Goal: Use online tool/utility: Utilize a website feature to perform a specific function

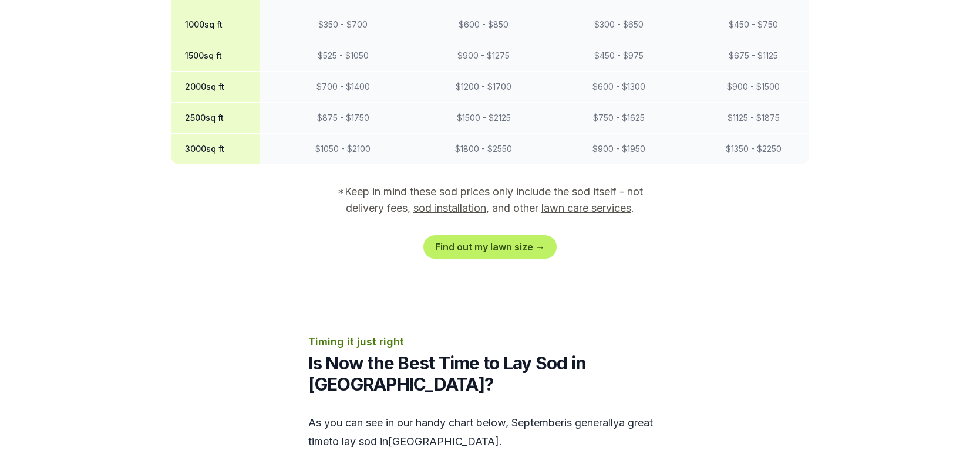
scroll to position [1129, 0]
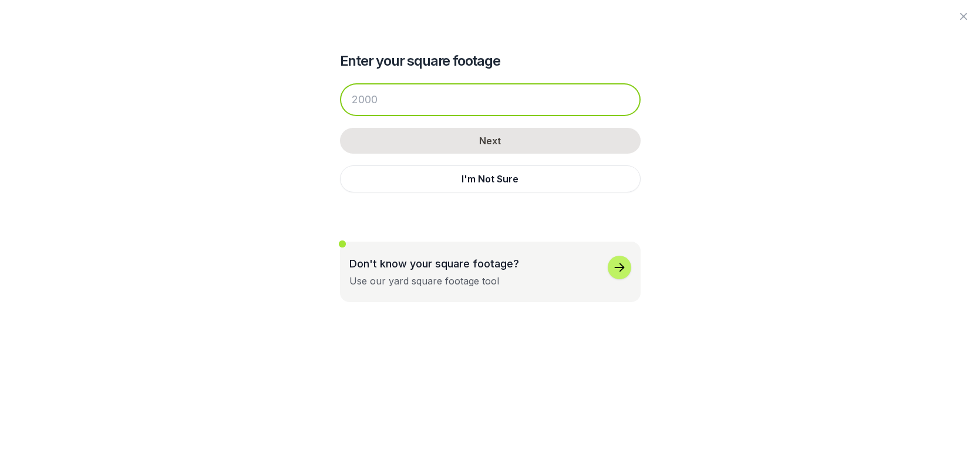
click at [340, 116] on input "number" at bounding box center [490, 99] width 301 height 33
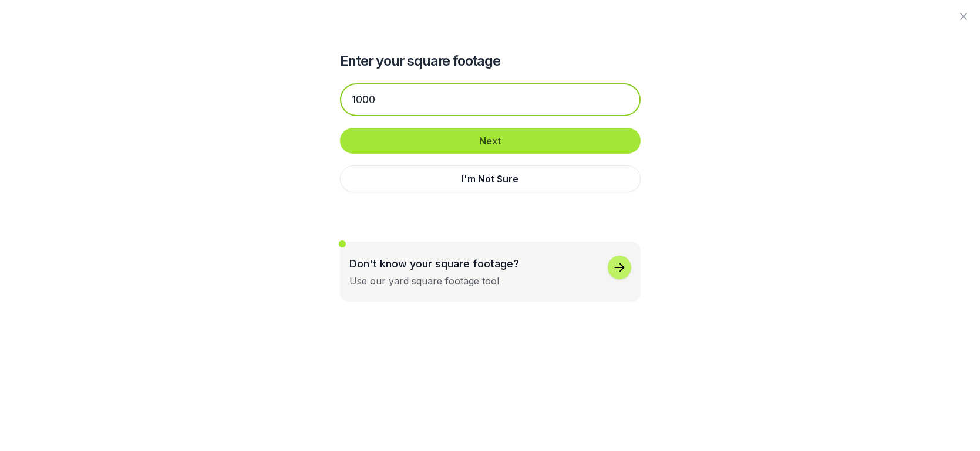
type input "1000"
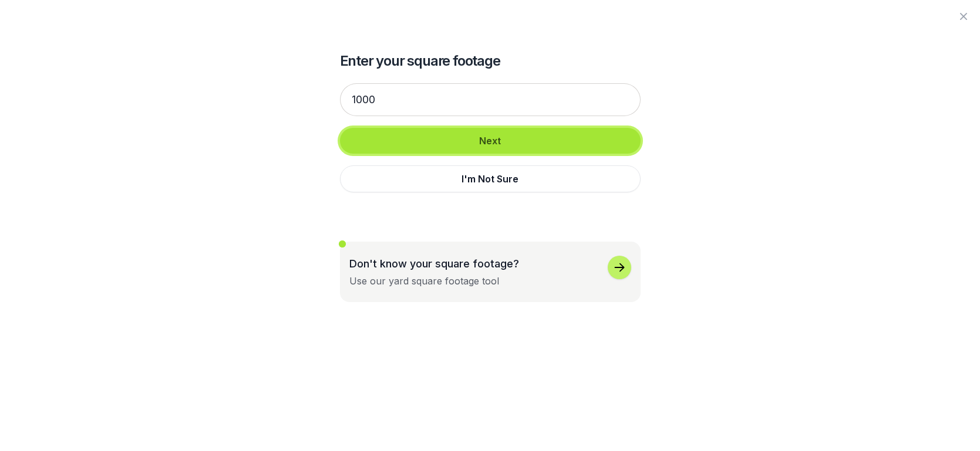
click at [539, 154] on button "Next" at bounding box center [490, 141] width 301 height 26
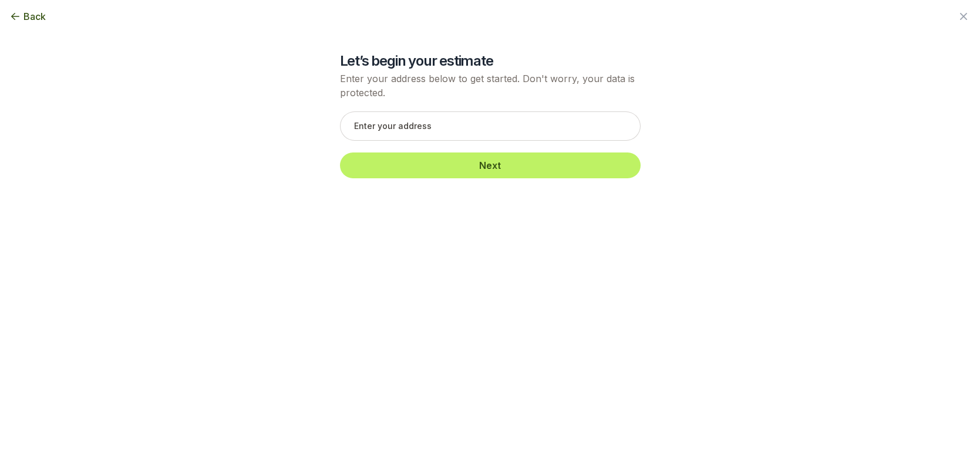
scroll to position [106, 0]
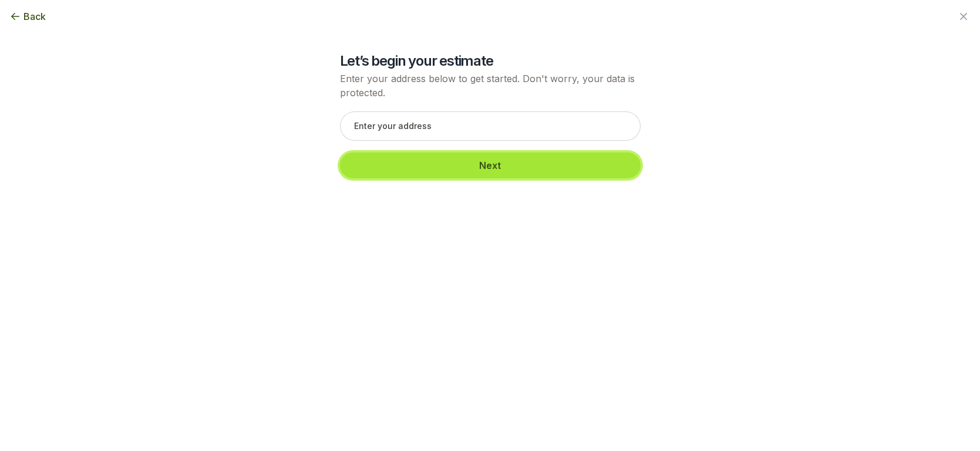
click at [488, 153] on button "Next" at bounding box center [490, 166] width 301 height 26
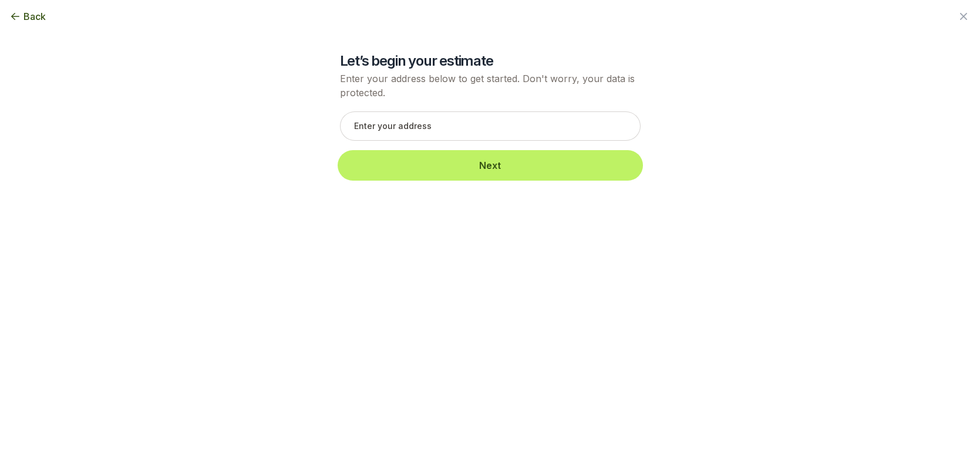
scroll to position [0, 0]
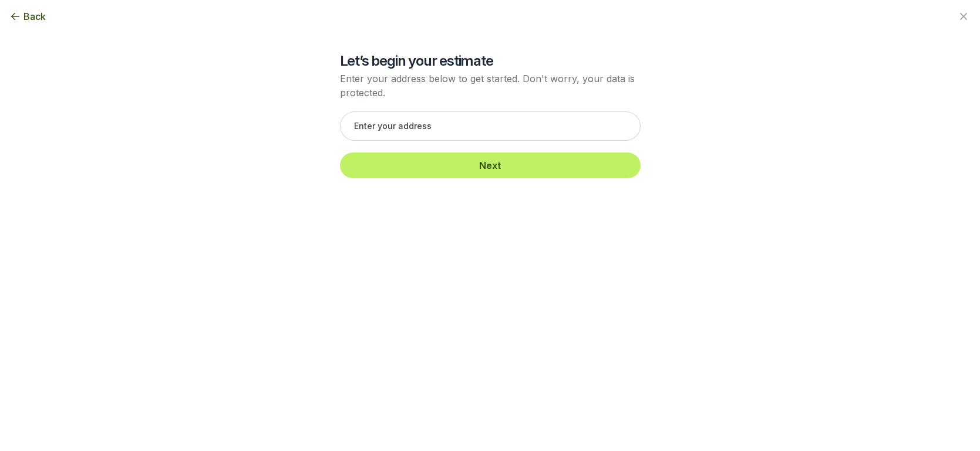
click at [960, 18] on icon "button" at bounding box center [963, 16] width 7 height 7
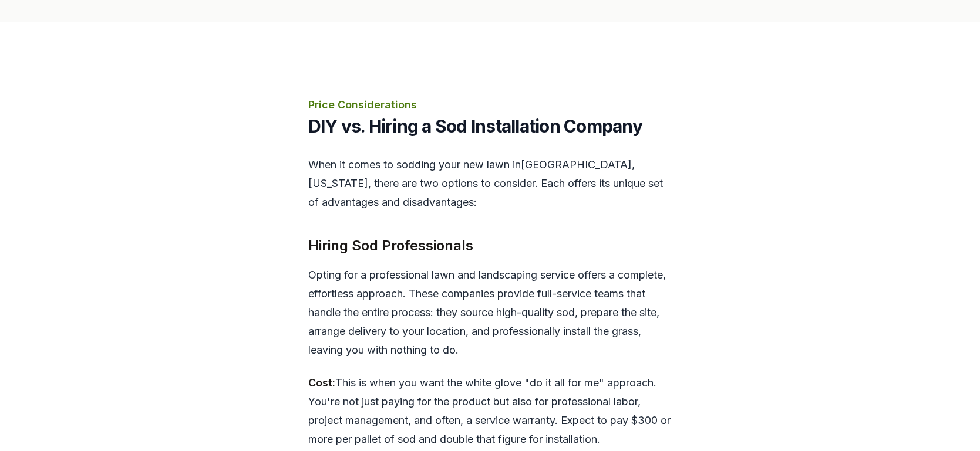
scroll to position [2577, 0]
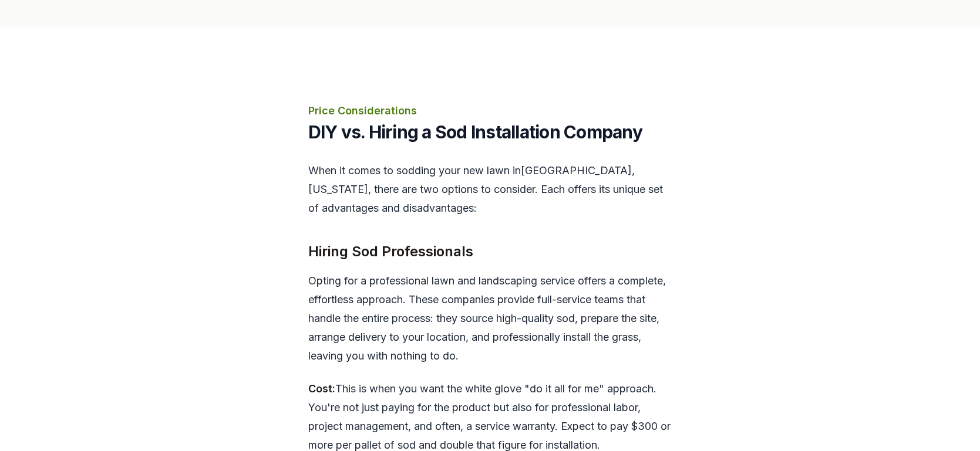
scroll to position [2633, 0]
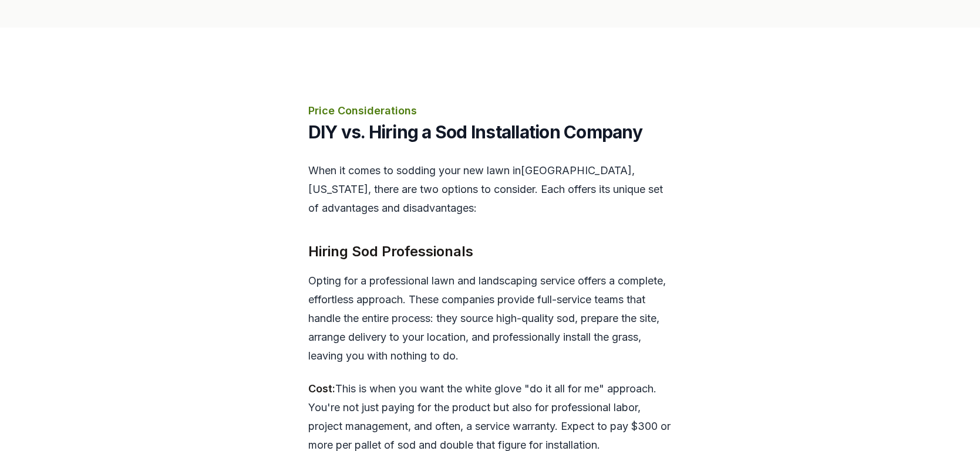
scroll to position [2633, 0]
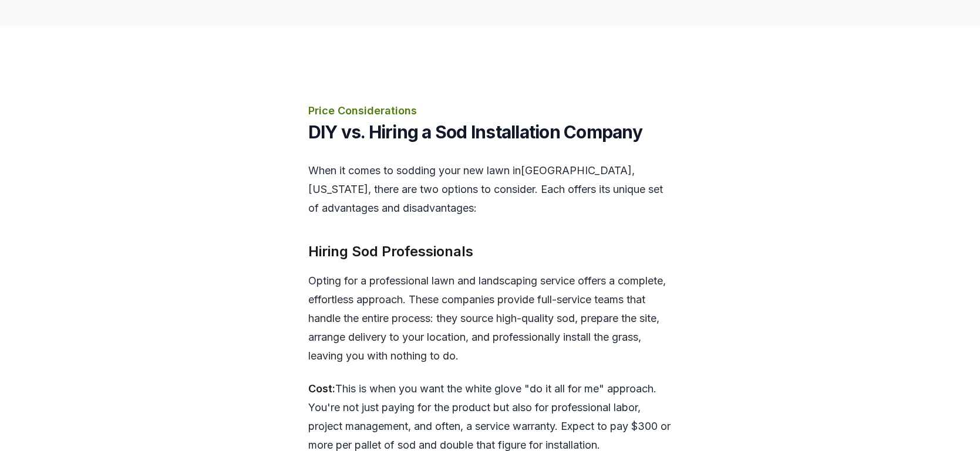
scroll to position [2633, 0]
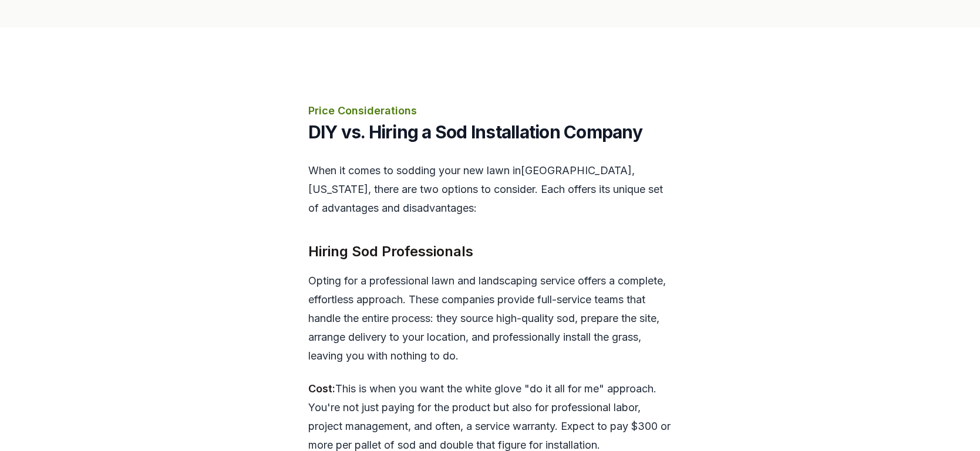
scroll to position [2633, 0]
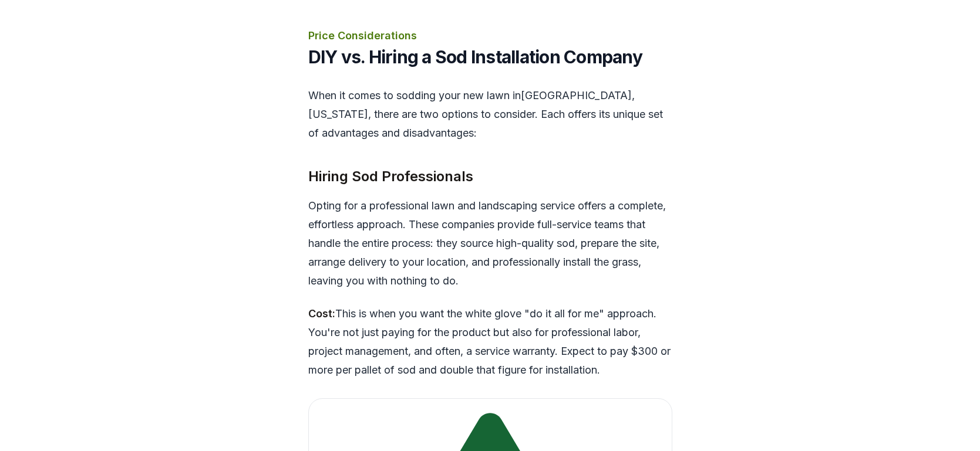
scroll to position [2577, 0]
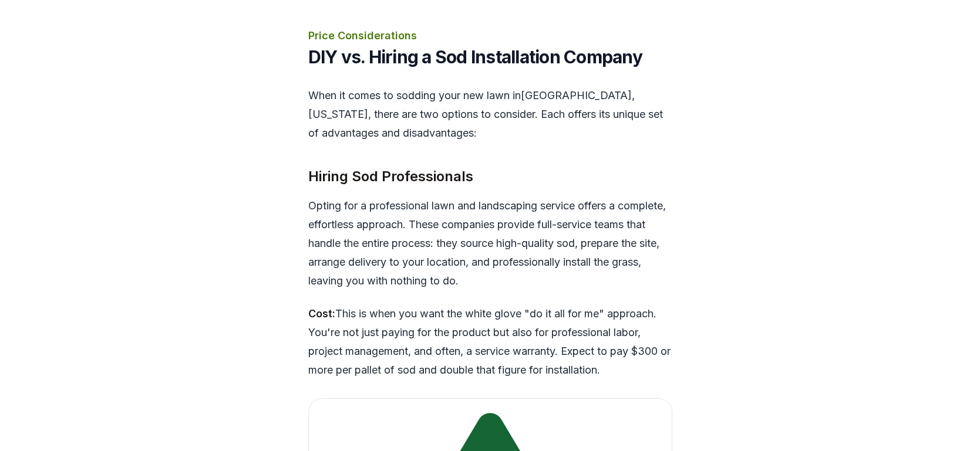
scroll to position [2577, 0]
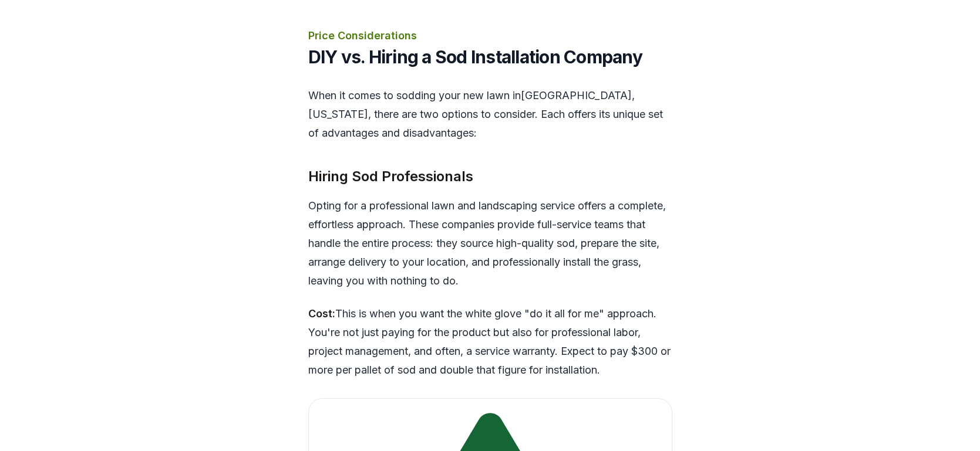
scroll to position [2577, 0]
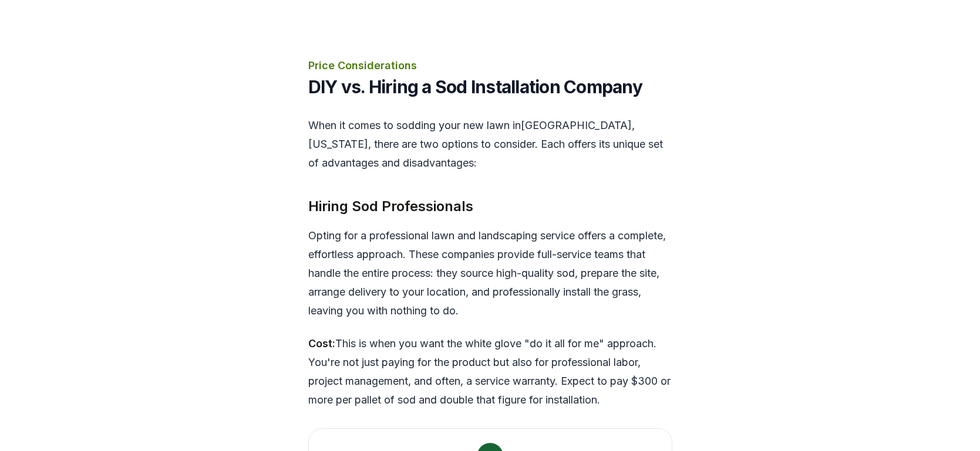
scroll to position [2611, 0]
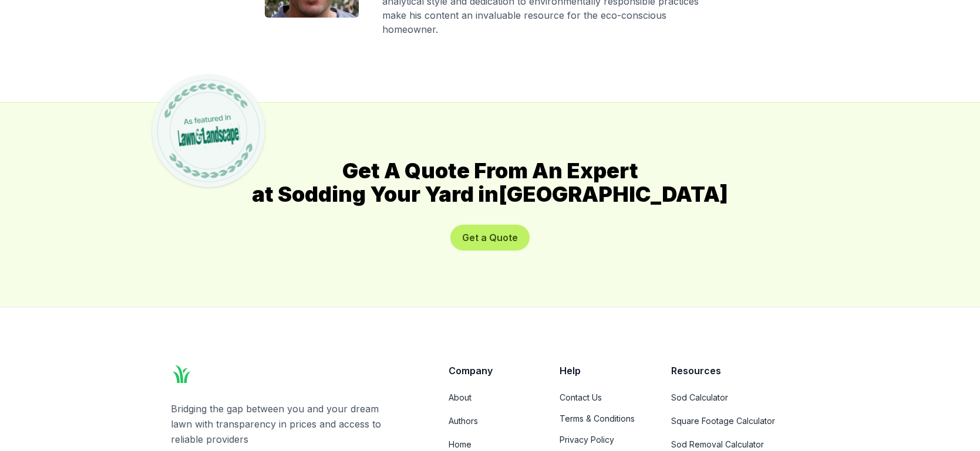
scroll to position [6380, 0]
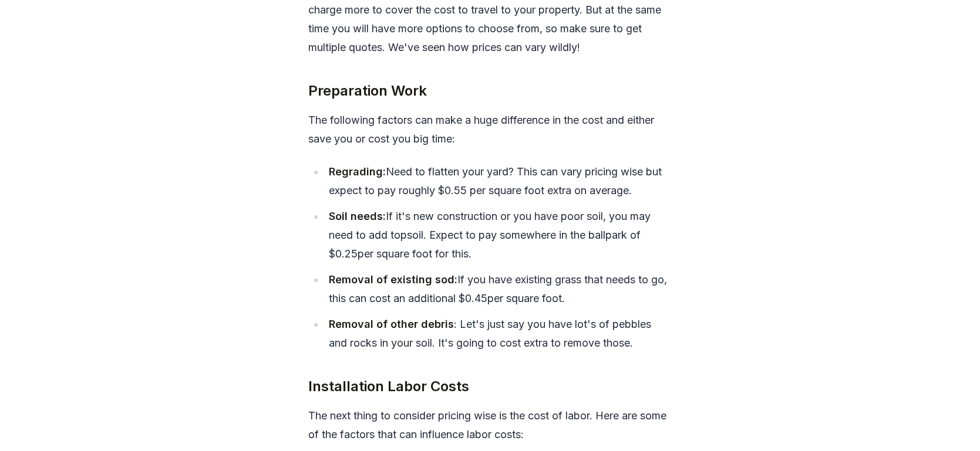
scroll to position [4621, 0]
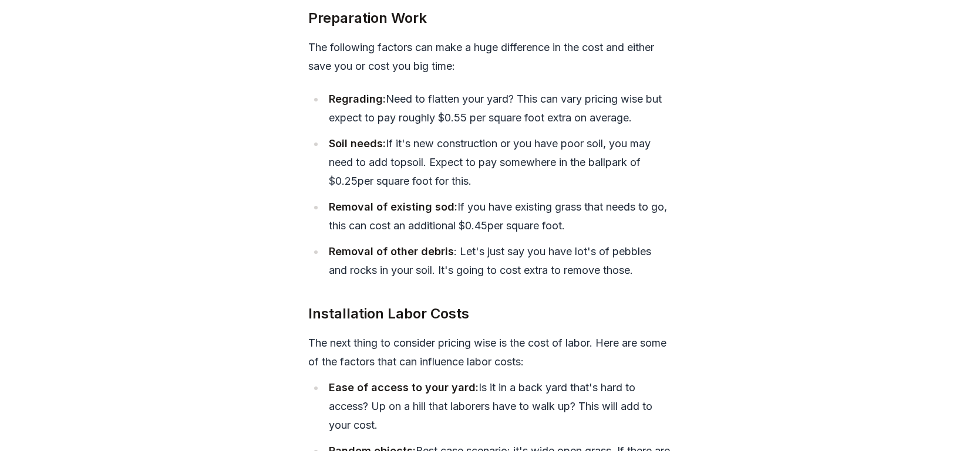
scroll to position [4488, 0]
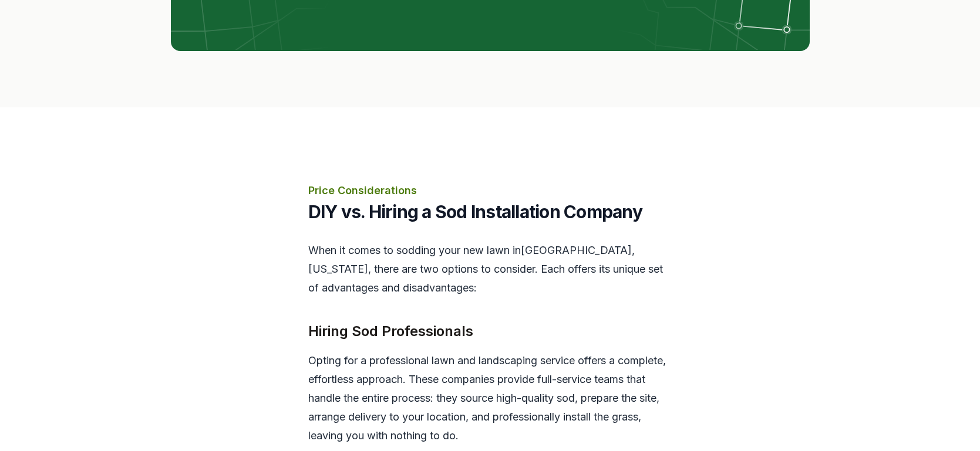
scroll to position [2473, 0]
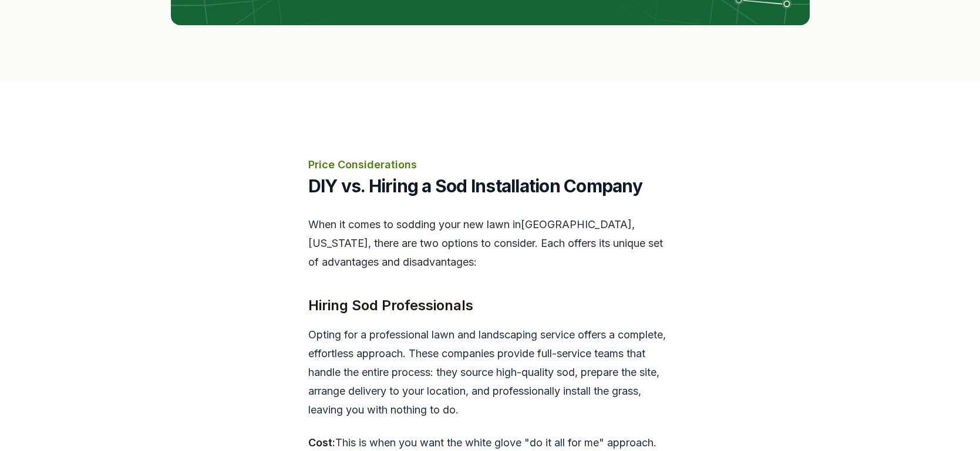
scroll to position [2537, 0]
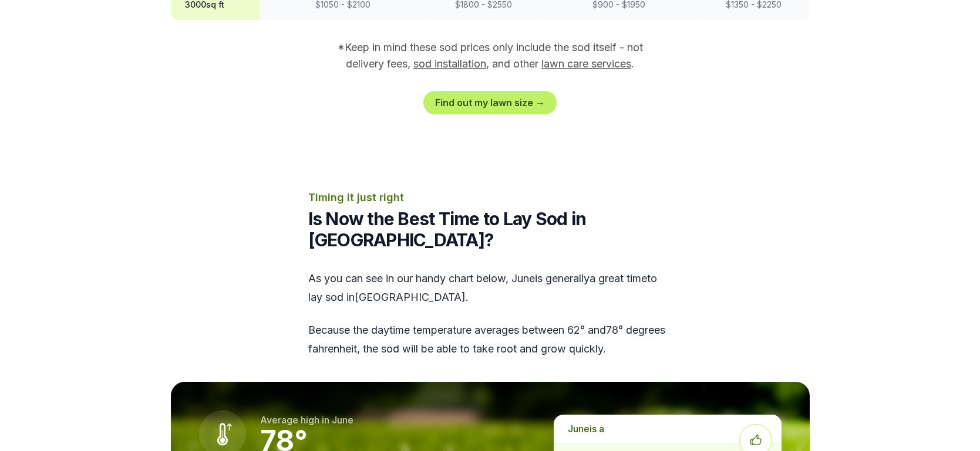
scroll to position [1277, 0]
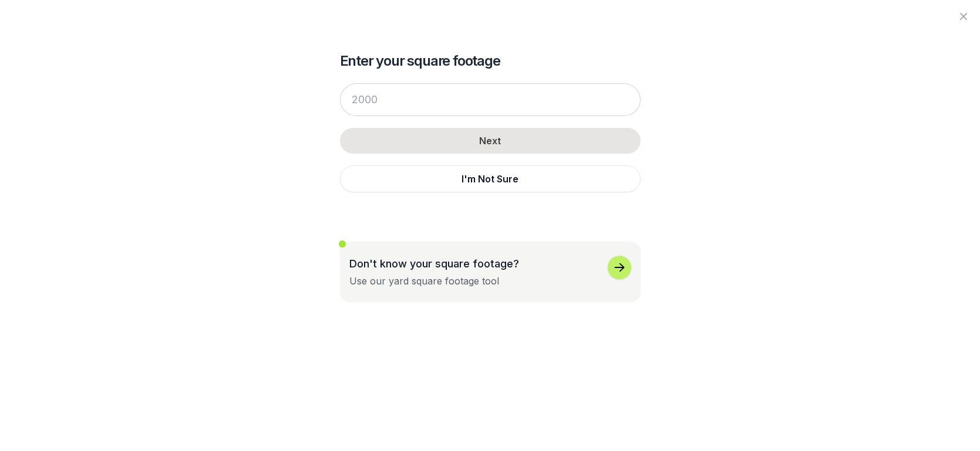
scroll to position [66, 0]
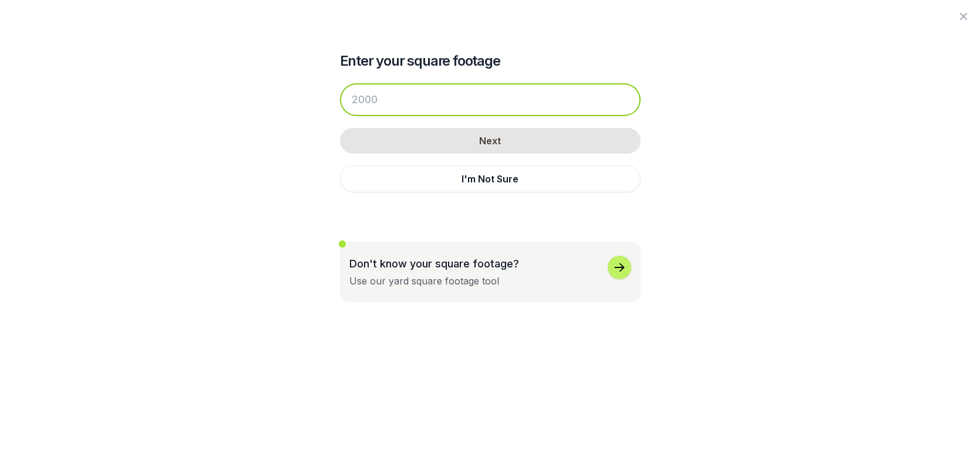
click at [340, 83] on input "number" at bounding box center [490, 99] width 301 height 33
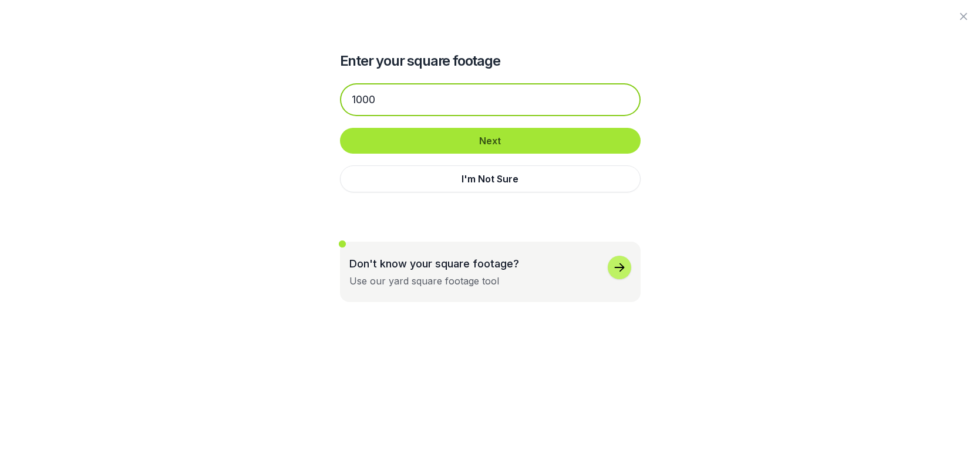
type input "1000"
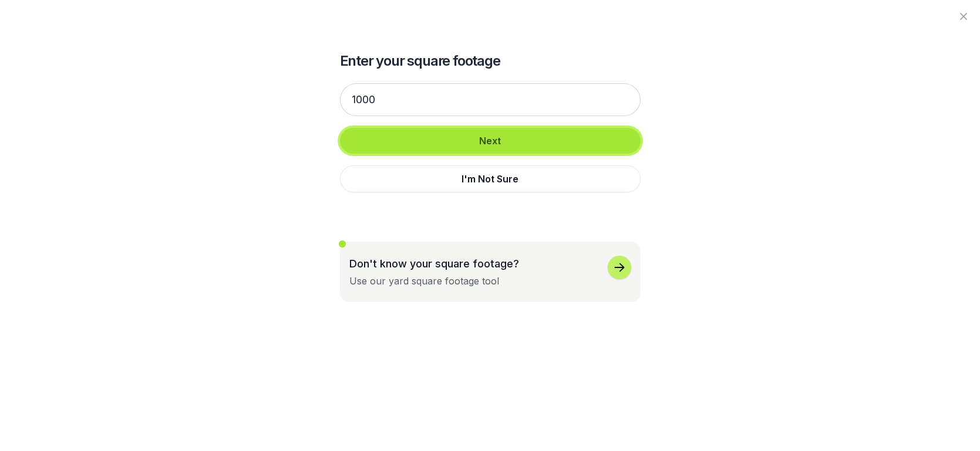
click at [559, 149] on button "Next" at bounding box center [490, 141] width 301 height 26
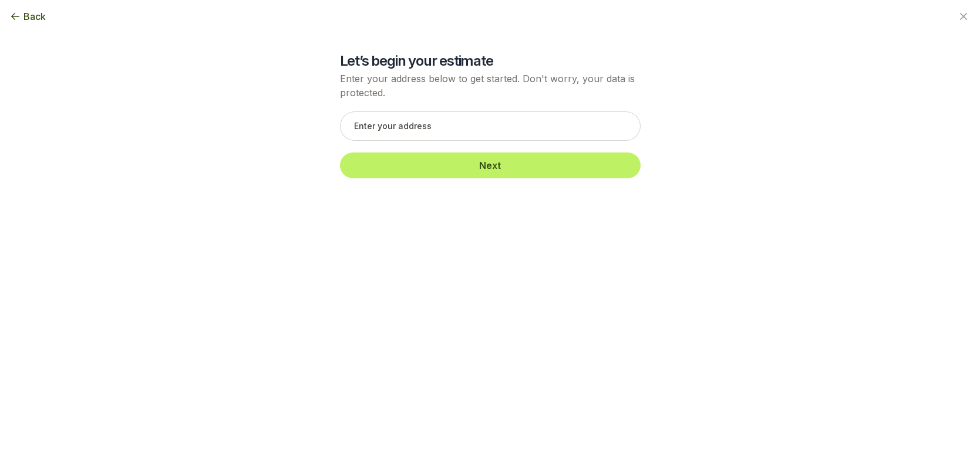
scroll to position [0, 0]
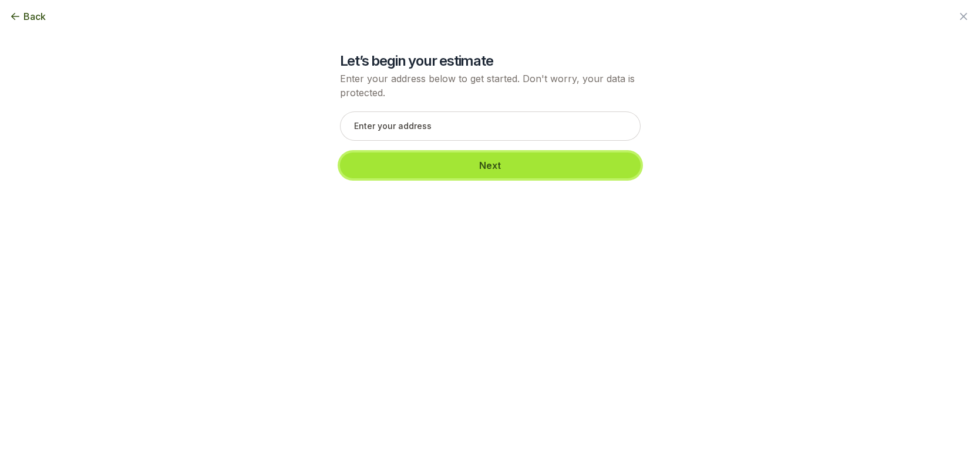
click at [505, 178] on button "Next" at bounding box center [490, 166] width 301 height 26
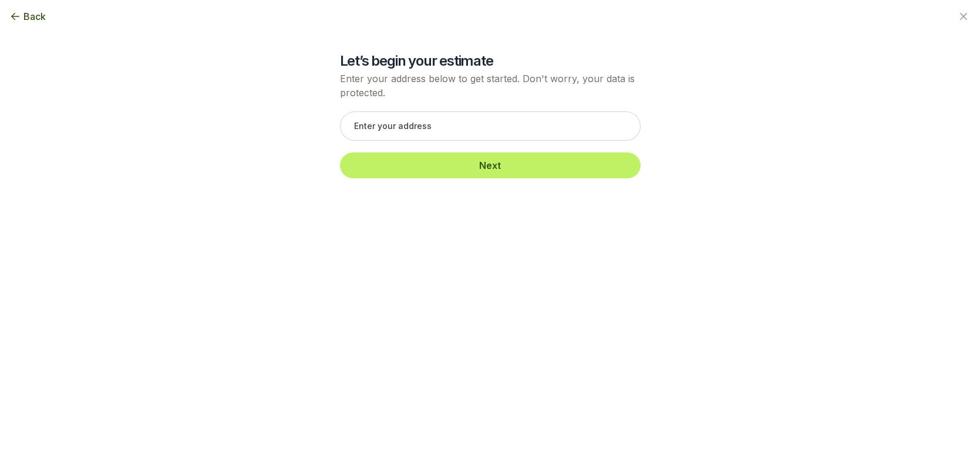
click at [956, 15] on icon "button" at bounding box center [963, 16] width 14 height 14
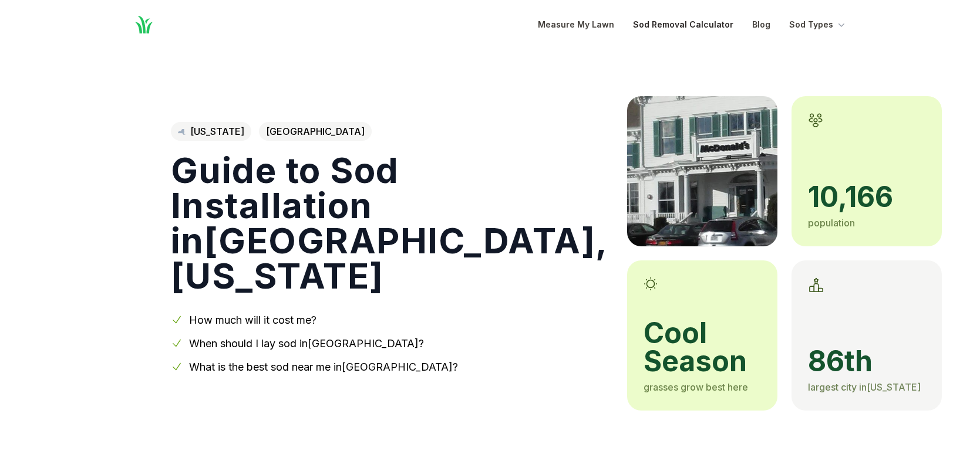
click at [683, 32] on link "Sod Removal Calculator" at bounding box center [683, 25] width 100 height 14
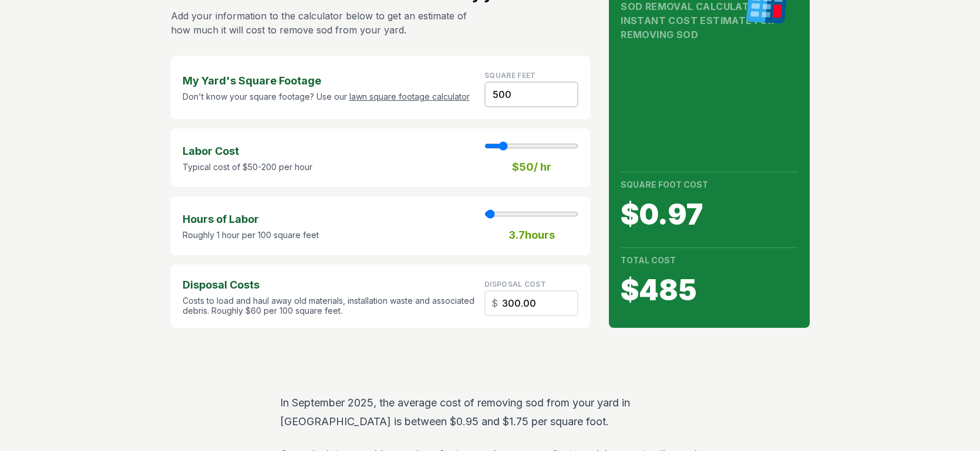
scroll to position [119, 0]
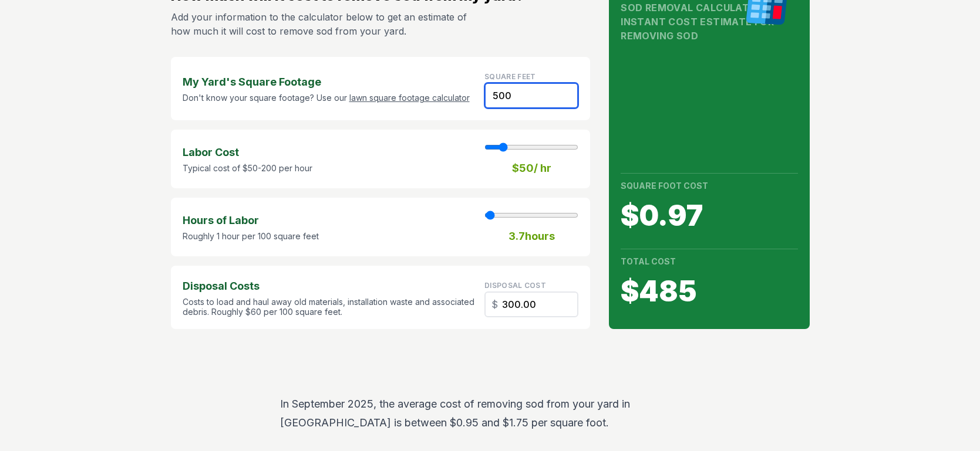
click at [516, 109] on input "500" at bounding box center [531, 96] width 94 height 26
type input "5001"
type input "37"
type input "3000.60"
type input "500"
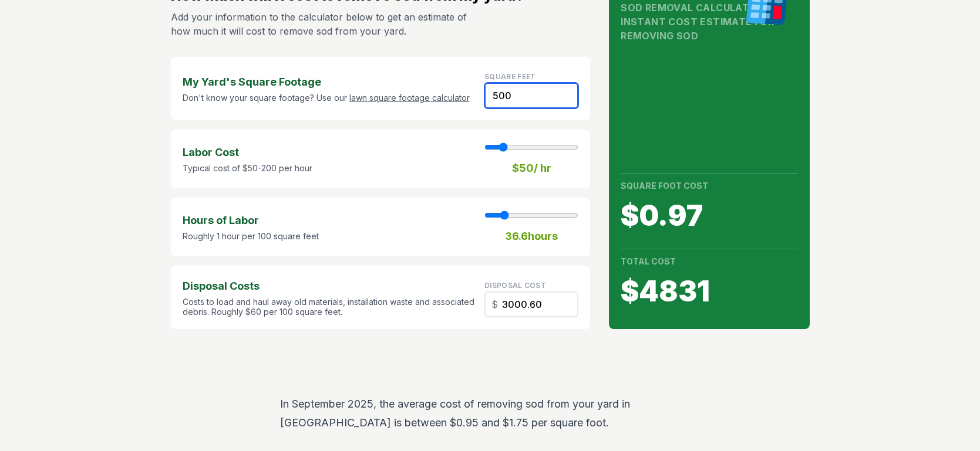
type input "4"
type input "300.00"
type input "50"
type input "1"
type input "30.00"
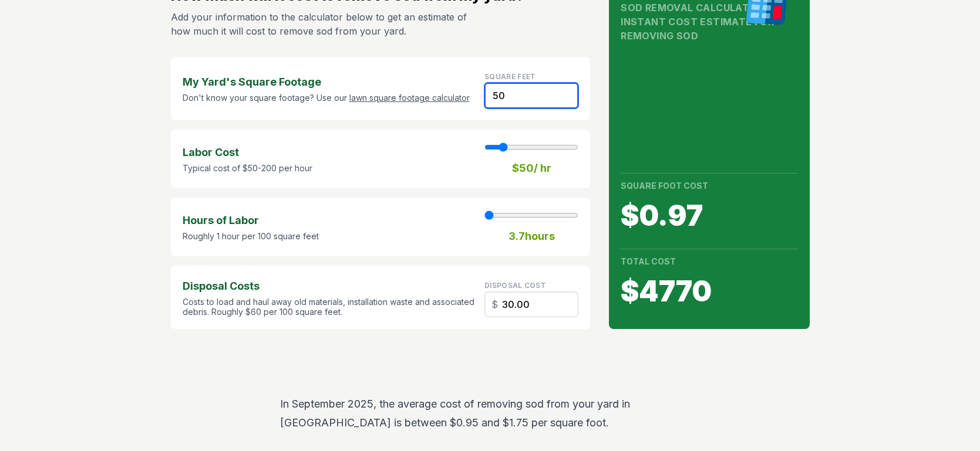
type input "5"
type input "3.00"
type input "1"
type input "0.60"
type input "10"
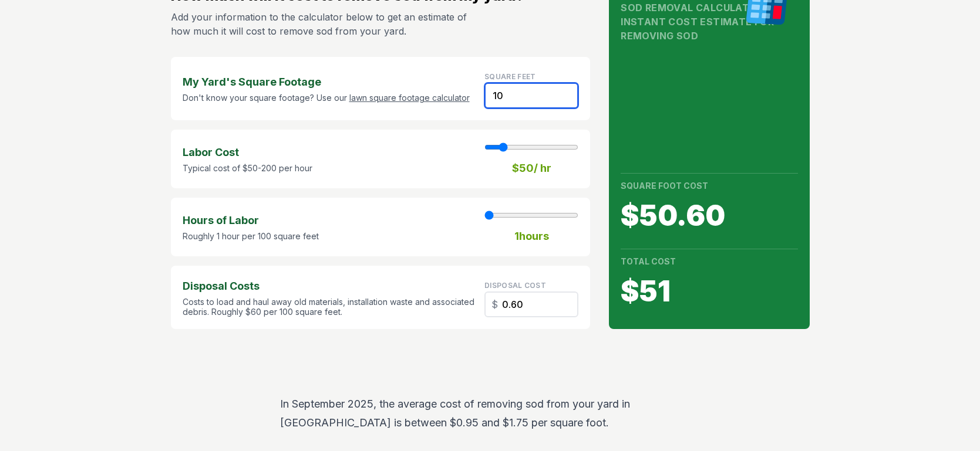
type input "6.00"
type input "100"
type input "60.00"
type input "1000"
type input "7"
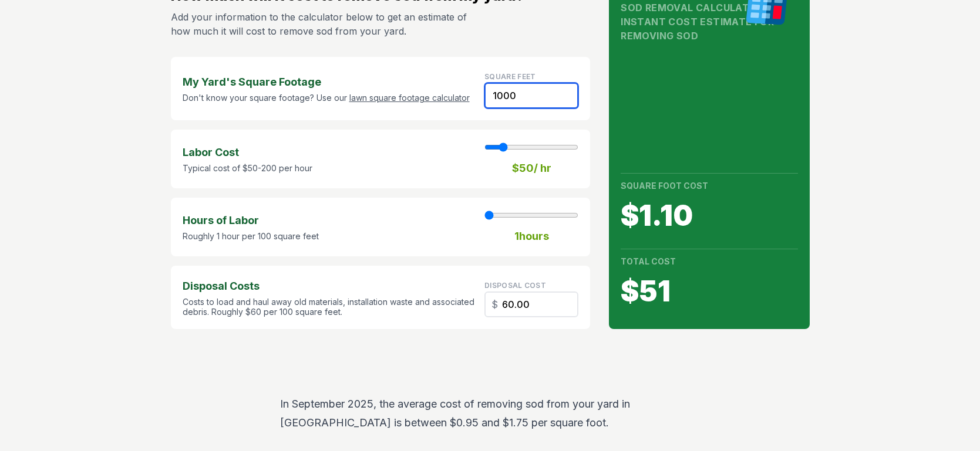
type input "600.00"
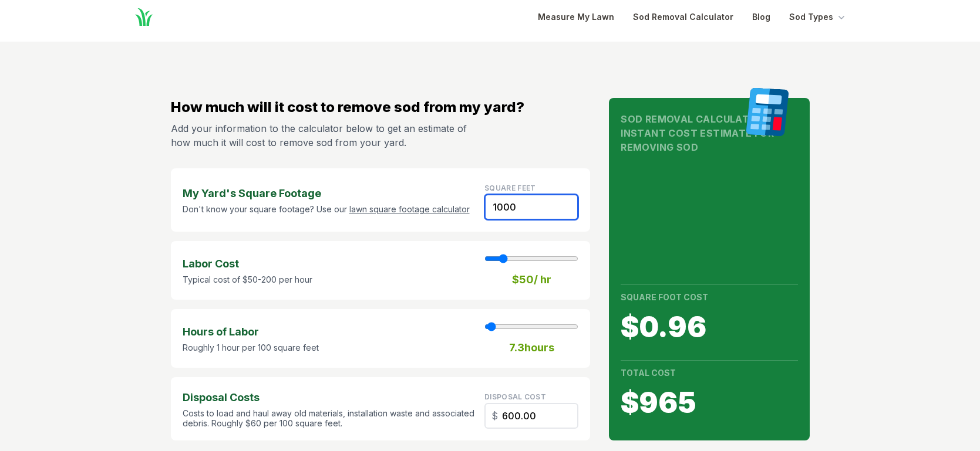
scroll to position [0, 0]
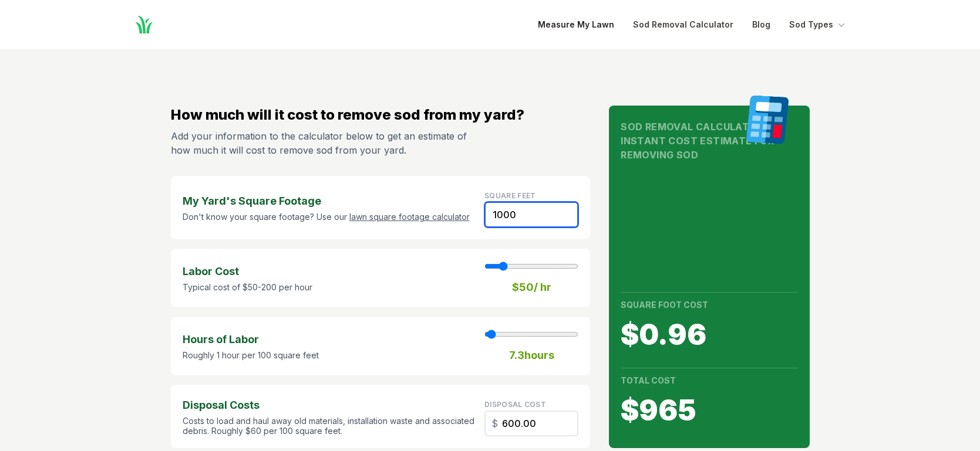
type input "1000"
click at [553, 32] on link "Measure My Lawn" at bounding box center [576, 25] width 76 height 14
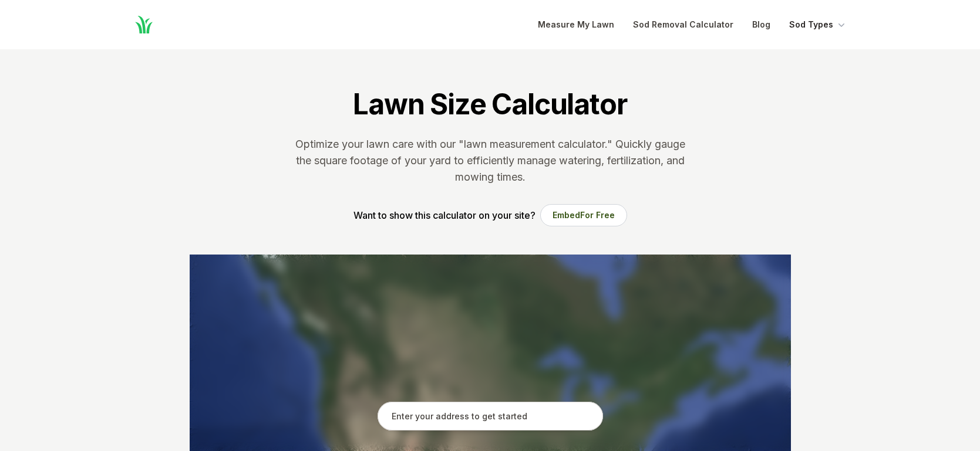
click at [847, 32] on button "Sod Types" at bounding box center [818, 25] width 58 height 14
